Goal: Complete application form

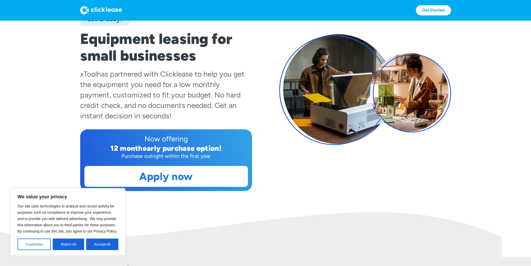
scroll to position [105, 0]
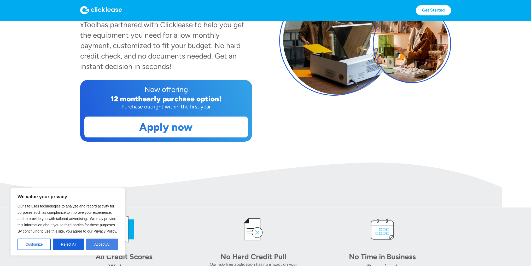
click at [110, 245] on button "Accept All" at bounding box center [102, 245] width 32 height 12
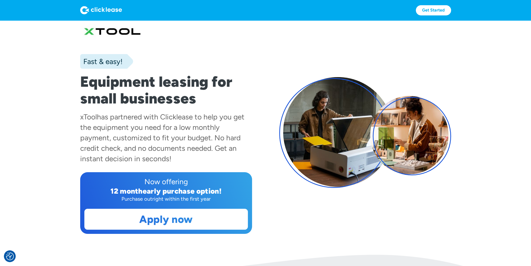
scroll to position [0, 0]
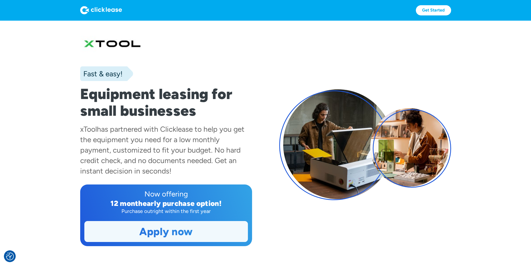
click at [178, 233] on link "Apply now" at bounding box center [166, 231] width 163 height 20
